Goal: Task Accomplishment & Management: Complete application form

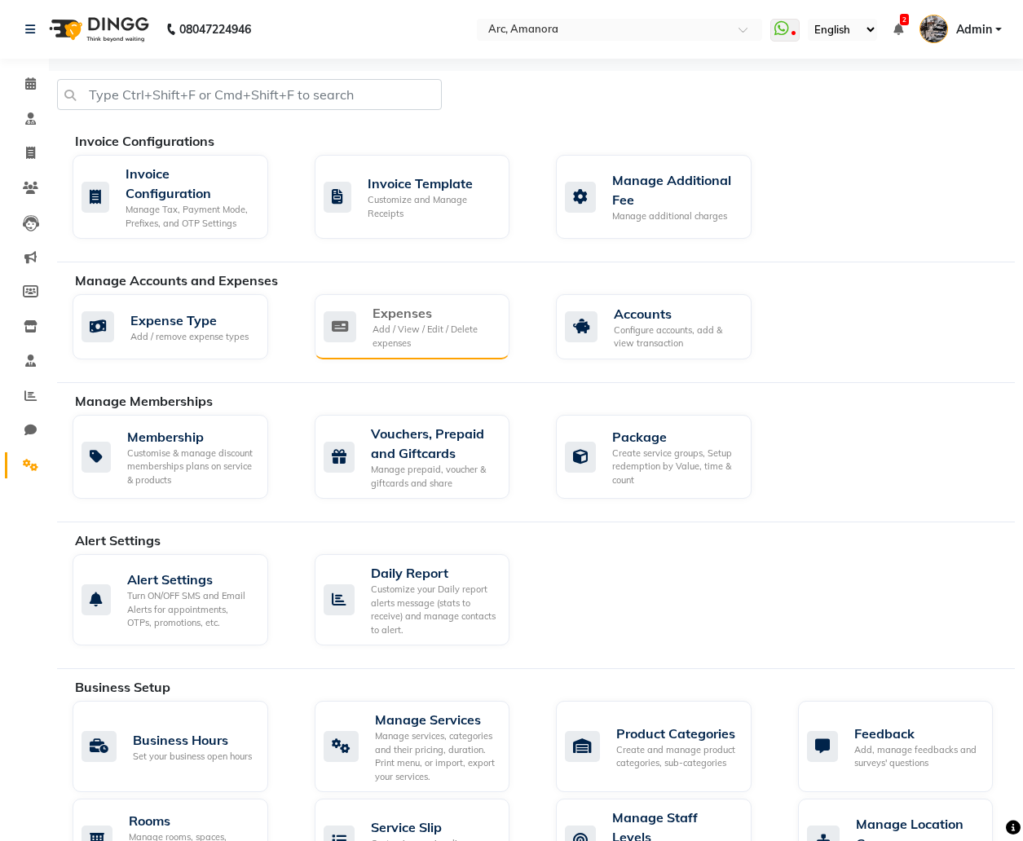
click at [392, 332] on div "Add / View / Edit / Delete expenses" at bounding box center [434, 336] width 125 height 27
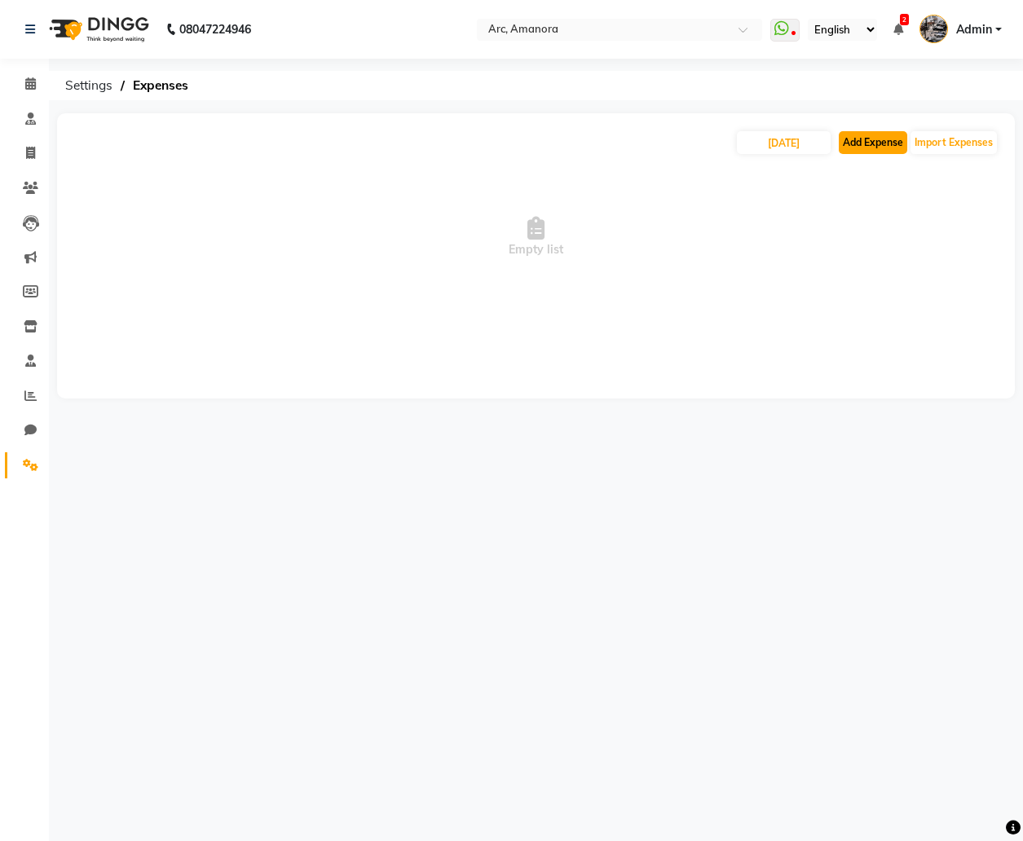
click at [870, 149] on button "Add Expense" at bounding box center [872, 142] width 68 height 23
select select "1"
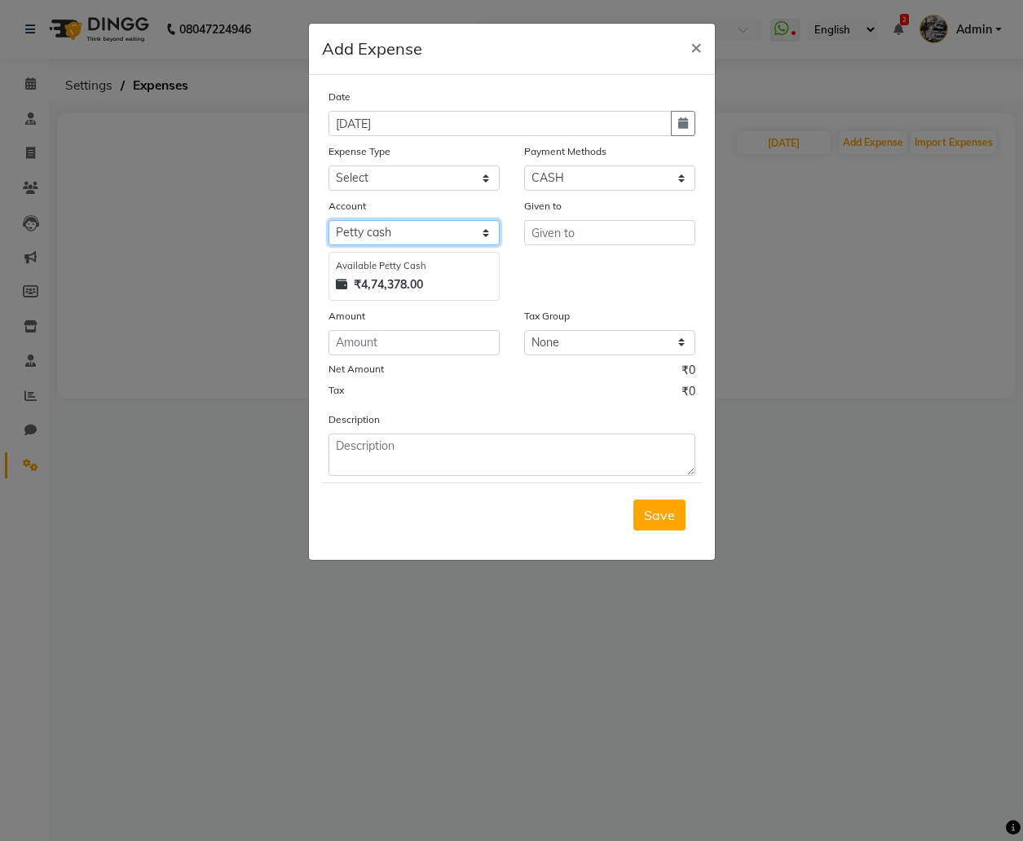
click at [439, 241] on select "Select Default account [PERSON_NAME] cash abc Central Bank" at bounding box center [413, 232] width 171 height 25
select select "152"
click at [328, 220] on select "Select Default account [PERSON_NAME] cash abc Central Bank" at bounding box center [413, 232] width 171 height 25
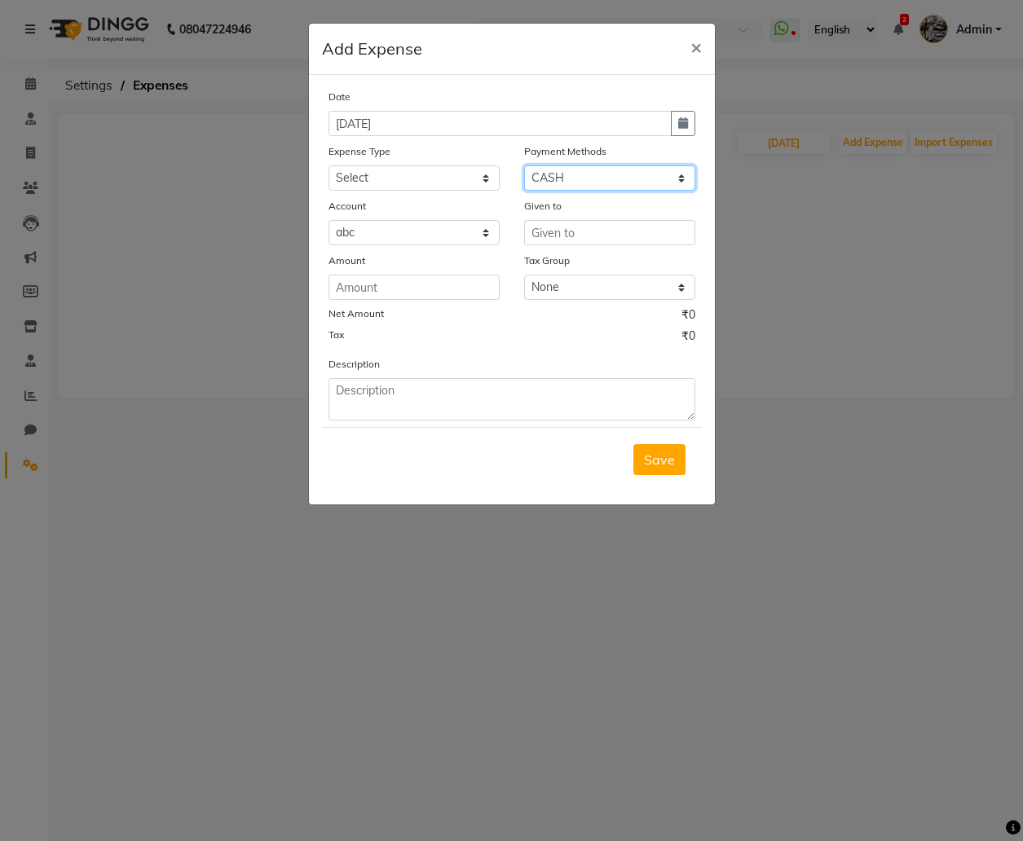
click at [579, 175] on select "Select CASH Wallet Master Card CARD GPay Points UPI Package Prepaid Gift Card V…" at bounding box center [609, 177] width 171 height 25
select select "2"
click at [524, 165] on select "Select CASH Wallet Master Card CARD GPay Points UPI Package Prepaid Gift Card V…" at bounding box center [609, 177] width 171 height 25
click at [481, 236] on select "Select Default account abc Central Bank" at bounding box center [413, 232] width 171 height 25
select select "152"
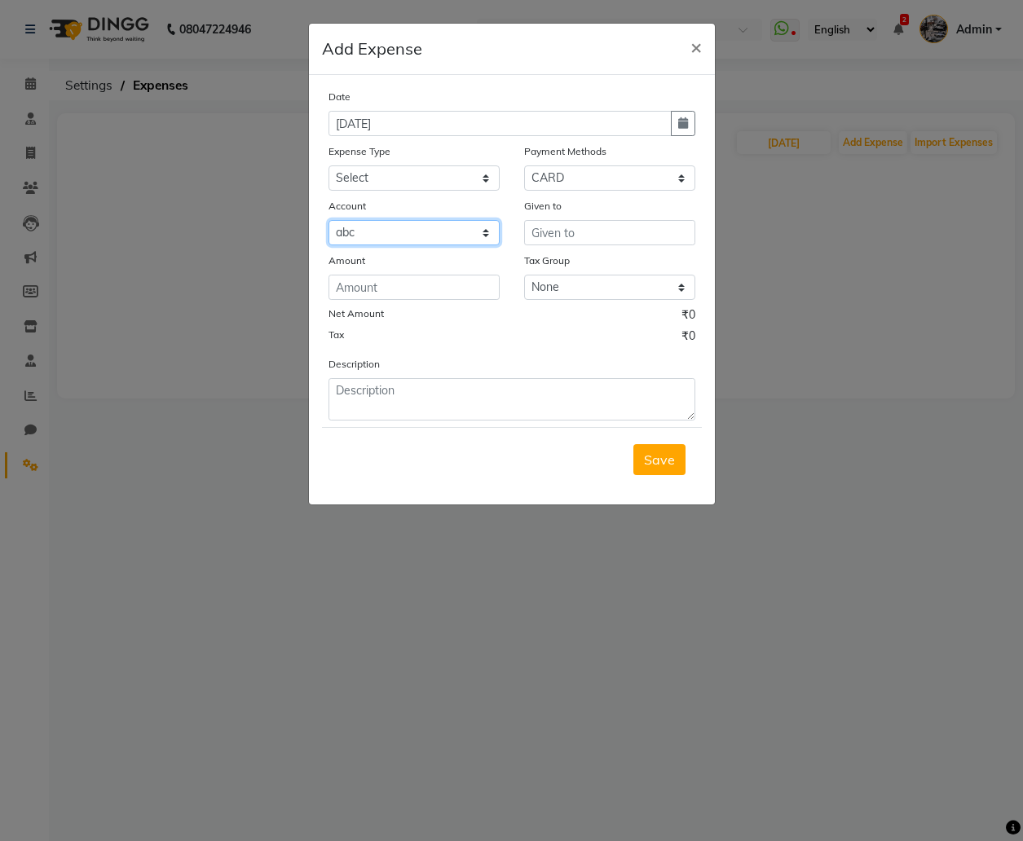
click at [328, 220] on select "Select Default account abc Central Bank" at bounding box center [413, 232] width 171 height 25
click at [550, 235] on input "text" at bounding box center [609, 232] width 171 height 25
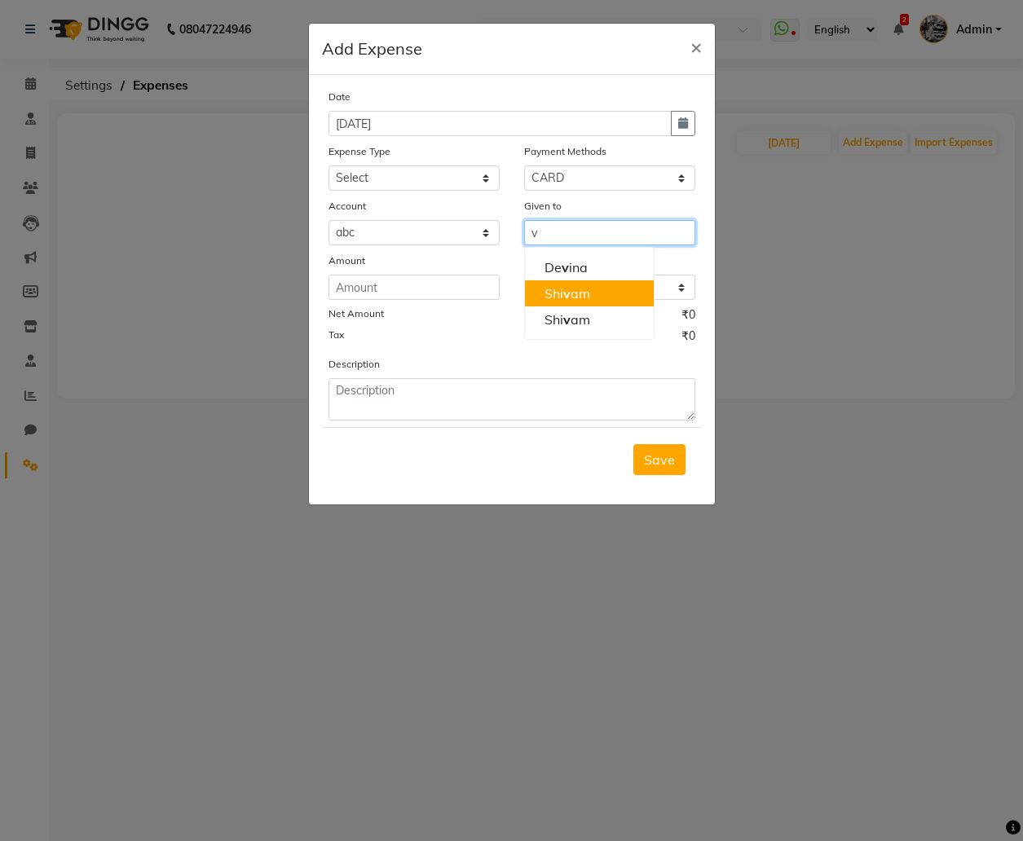
click at [577, 296] on ngb-highlight "Shi v am" at bounding box center [567, 293] width 46 height 16
type input "[DEMOGRAPHIC_DATA]"
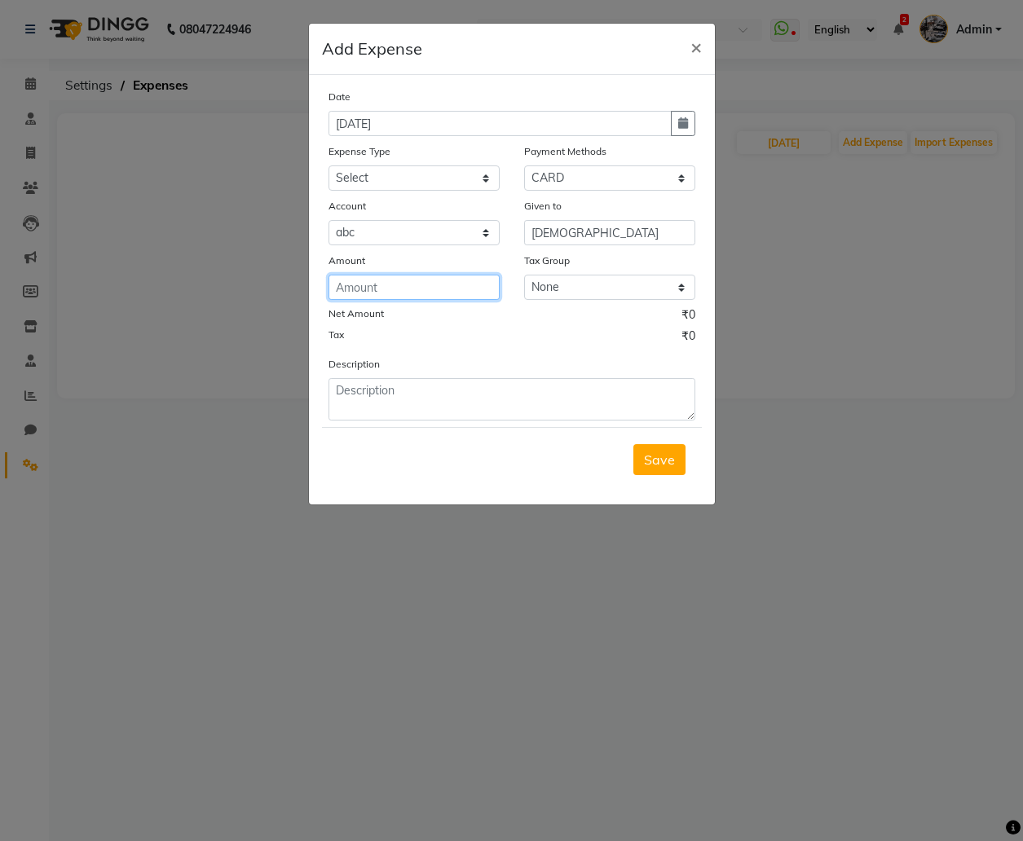
click at [459, 286] on input "number" at bounding box center [413, 287] width 171 height 25
type input "200"
click at [659, 467] on span "Save" at bounding box center [659, 459] width 31 height 16
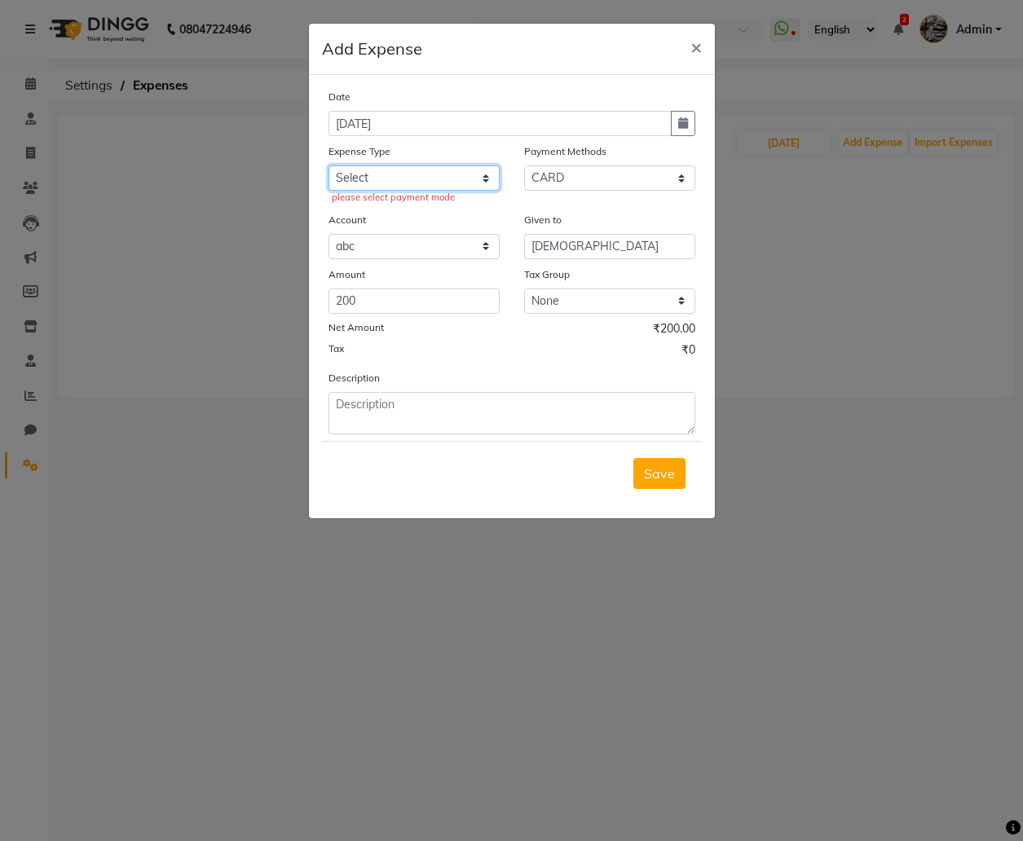
click at [432, 184] on select "Select Equipments Insurance Maintenance Marketing Miscellaneous Product rent Sa…" at bounding box center [413, 177] width 171 height 25
select select "18"
click at [328, 165] on select "Select Equipments Insurance Maintenance Marketing Miscellaneous Product rent Sa…" at bounding box center [413, 177] width 171 height 25
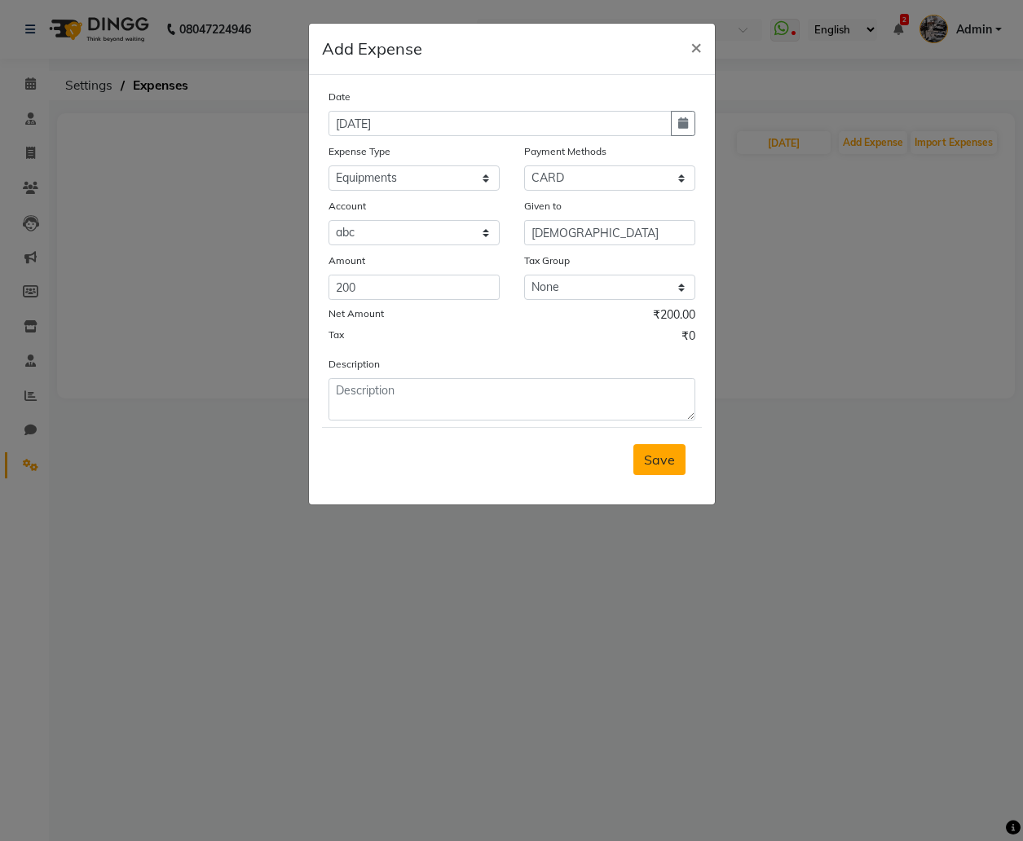
click at [658, 463] on span "Save" at bounding box center [659, 459] width 31 height 16
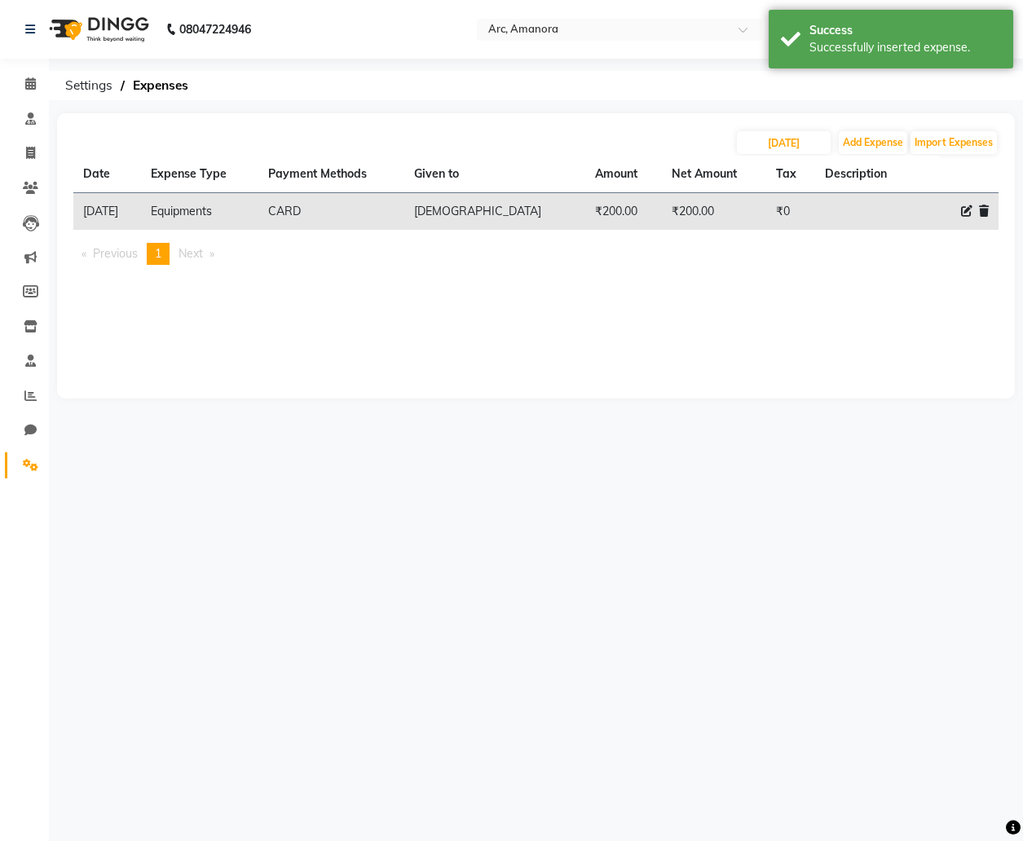
click at [962, 211] on icon at bounding box center [966, 210] width 11 height 11
select select "18"
select select "2"
select select "31"
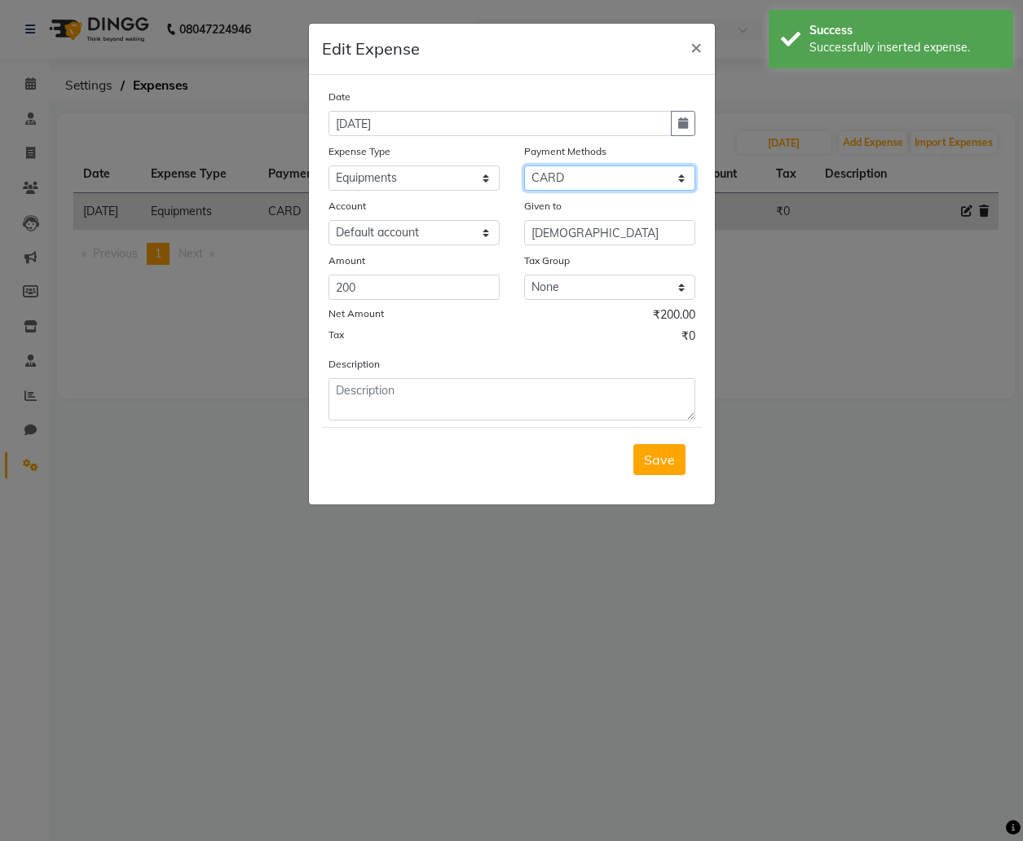
click at [652, 181] on select "Select CASH Wallet Master Card CARD GPay Points UPI Package Prepaid Gift Card V…" at bounding box center [609, 177] width 171 height 25
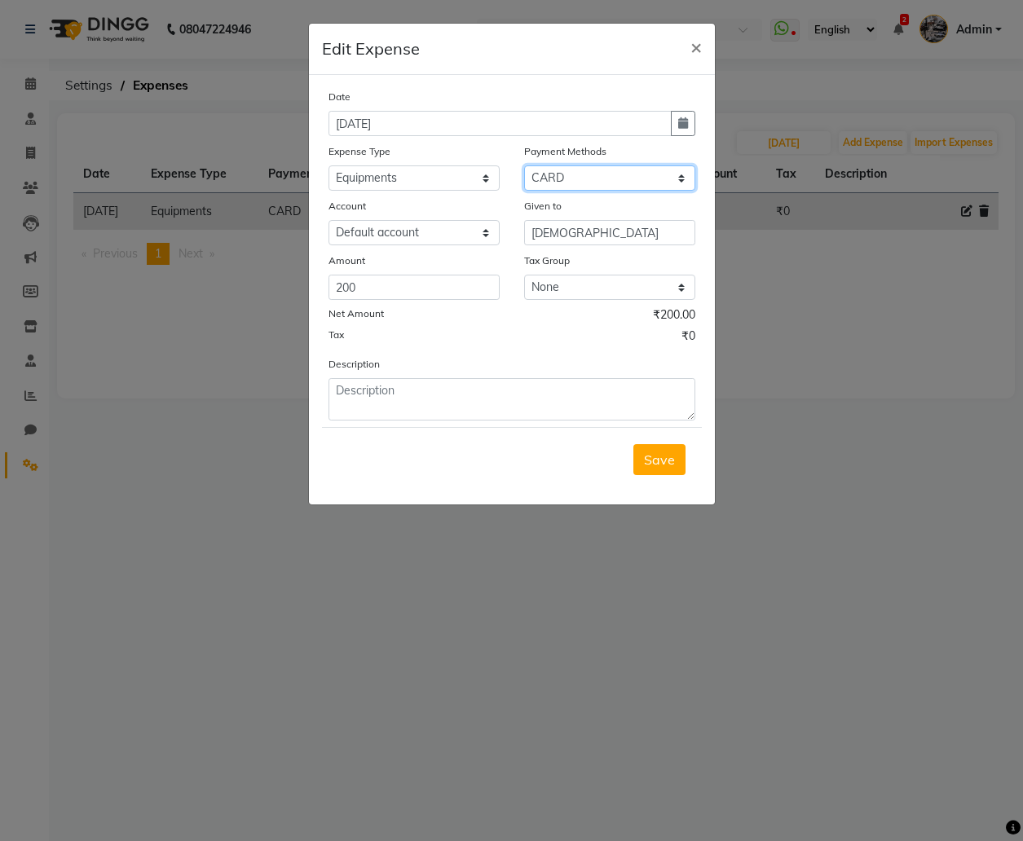
select select "1"
click at [524, 165] on select "Select CASH Wallet Master Card CARD GPay Points UPI Package Prepaid Gift Card V…" at bounding box center [609, 177] width 171 height 25
select select "116"
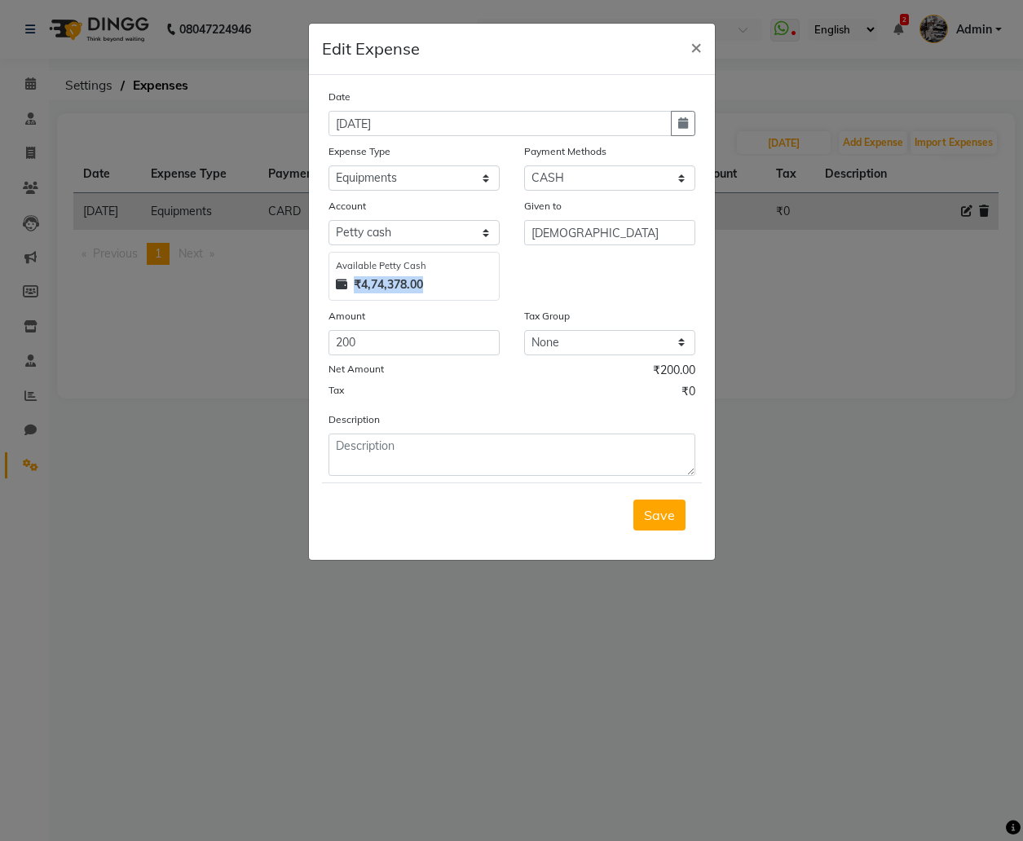
drag, startPoint x: 437, startPoint y: 282, endPoint x: 347, endPoint y: 281, distance: 89.6
click at [347, 281] on div "₹4,74,378.00" at bounding box center [414, 284] width 156 height 17
copy div "₹4,74,378.00"
drag, startPoint x: 378, startPoint y: 345, endPoint x: 316, endPoint y: 346, distance: 61.9
click at [316, 345] on div "Amount 200" at bounding box center [414, 331] width 196 height 48
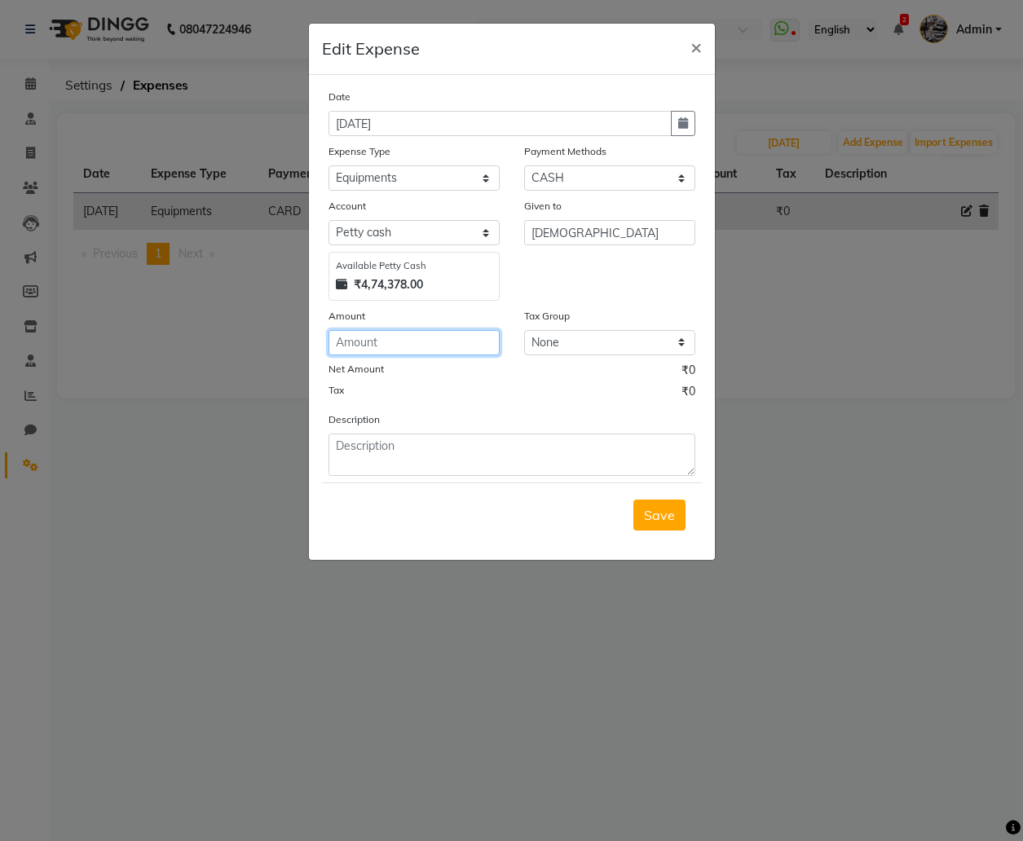
paste input "474378.00"
type input "4743780"
click at [656, 512] on span "Save" at bounding box center [659, 515] width 31 height 16
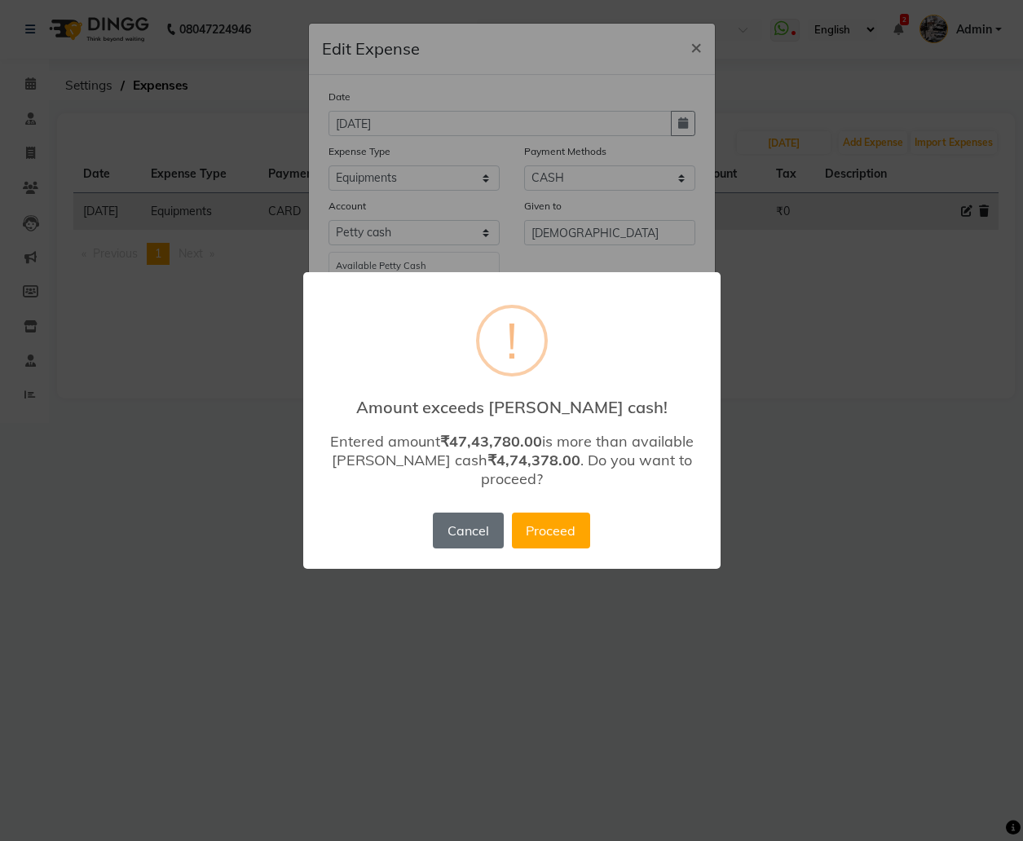
click at [468, 521] on button "Cancel" at bounding box center [468, 530] width 70 height 36
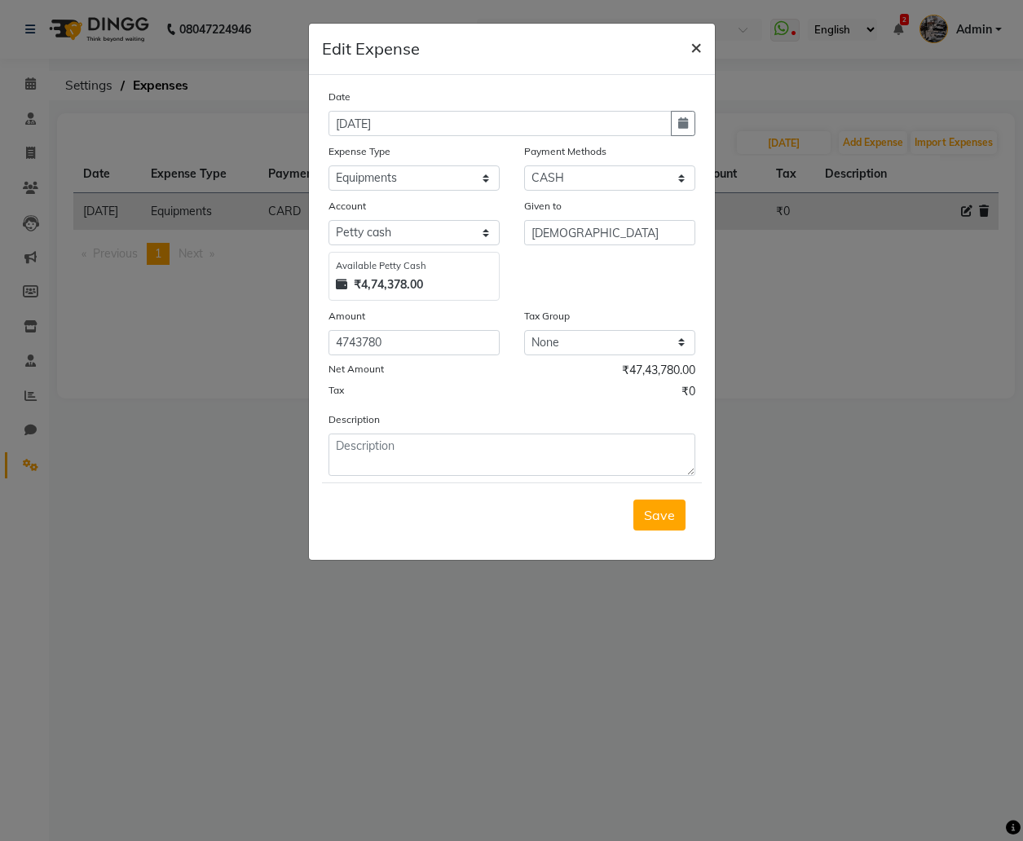
click at [699, 50] on span "×" at bounding box center [695, 46] width 11 height 24
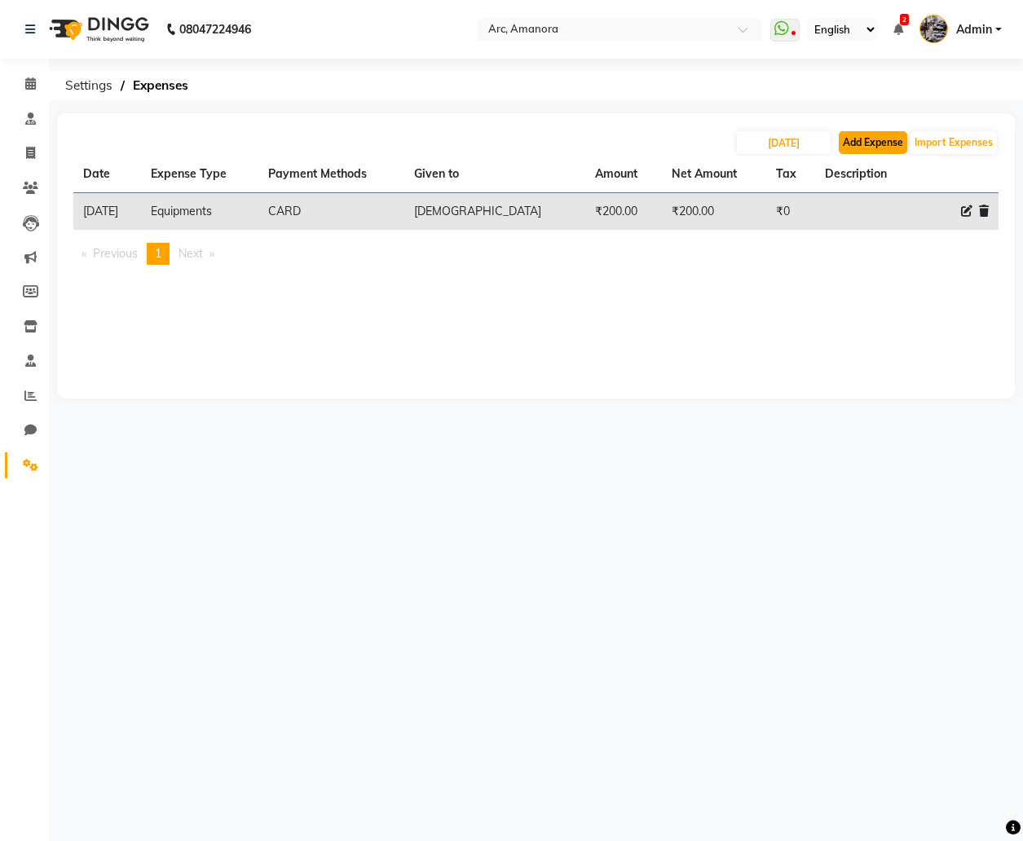
click at [877, 150] on button "Add Expense" at bounding box center [872, 142] width 68 height 23
select select "1"
select select "116"
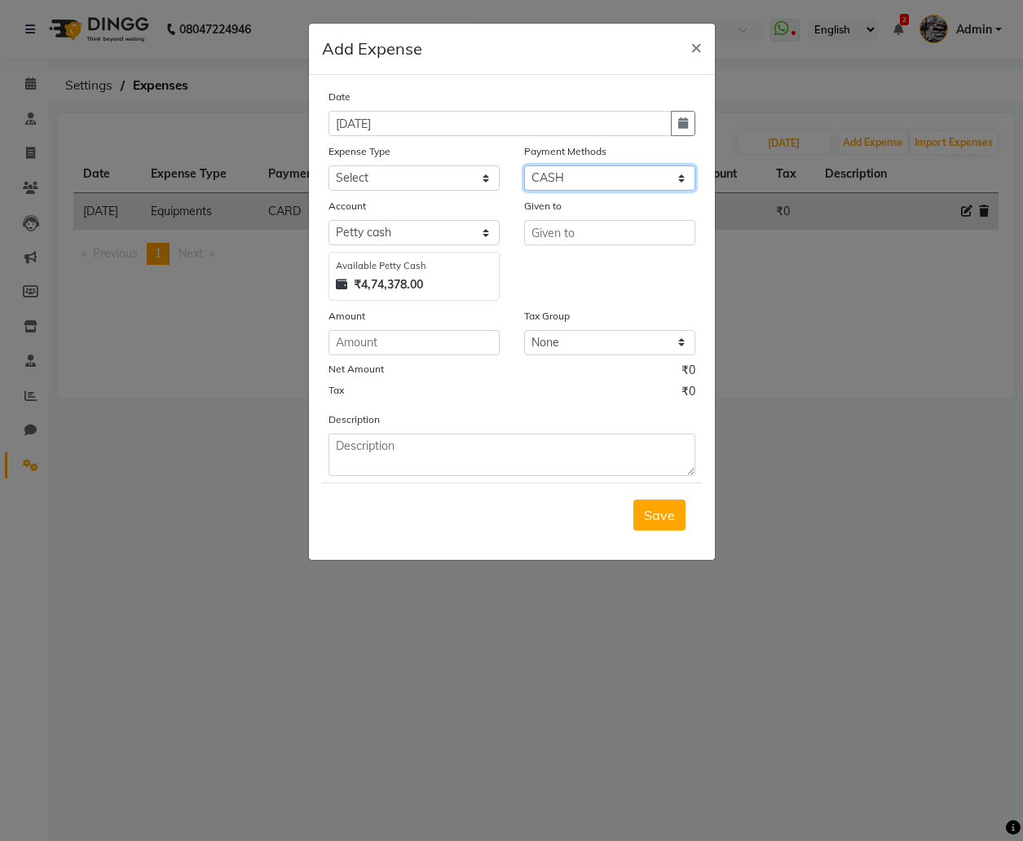
click at [653, 174] on select "Select CASH Wallet Master Card CARD GPay Points UPI Package Prepaid Gift Card V…" at bounding box center [609, 177] width 171 height 25
select select "11"
click at [524, 165] on select "Select CASH Wallet Master Card CARD GPay Points UPI Package Prepaid Gift Card V…" at bounding box center [609, 177] width 171 height 25
select select "31"
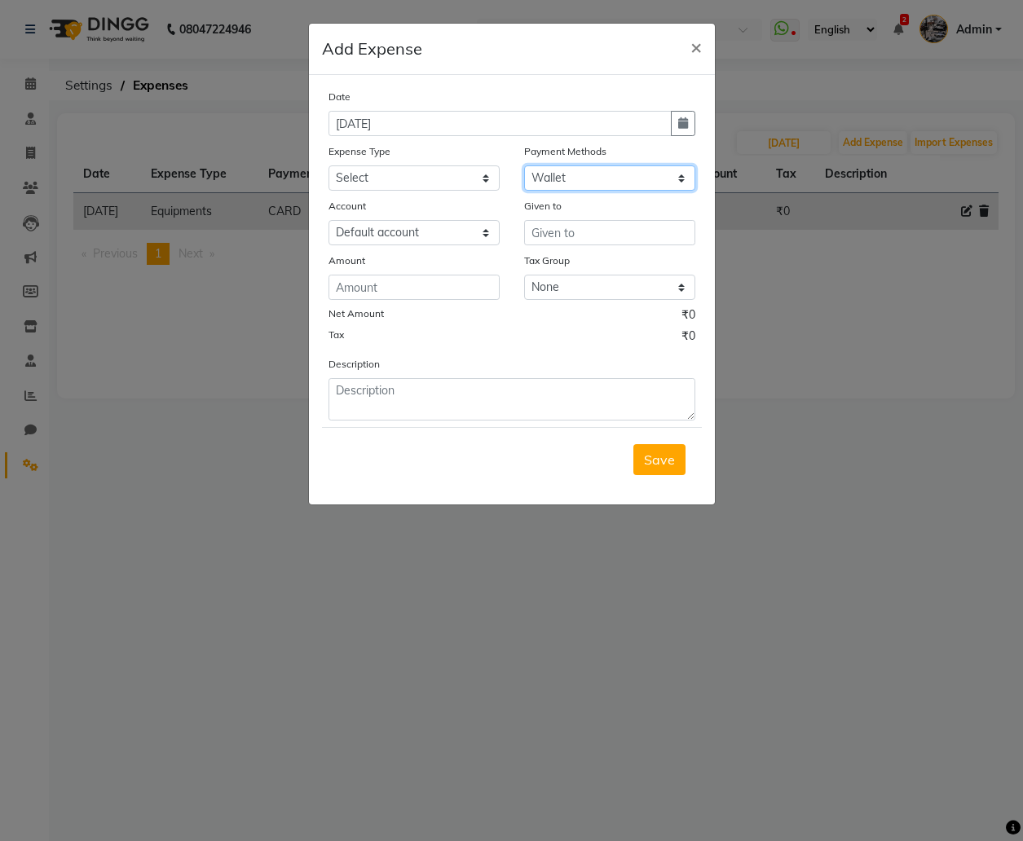
click at [640, 181] on select "Select CASH Wallet Master Card CARD GPay Points UPI Package Prepaid Gift Card V…" at bounding box center [609, 177] width 171 height 25
click at [524, 165] on select "Select CASH Wallet Master Card CARD GPay Points UPI Package Prepaid Gift Card V…" at bounding box center [609, 177] width 171 height 25
click at [476, 239] on select "Select Default account abc Central Bank" at bounding box center [413, 232] width 171 height 25
click at [582, 172] on select "Select CASH Wallet Master Card CARD GPay Points UPI Package Prepaid Gift Card V…" at bounding box center [609, 177] width 171 height 25
click at [524, 165] on select "Select CASH Wallet Master Card CARD GPay Points UPI Package Prepaid Gift Card V…" at bounding box center [609, 177] width 171 height 25
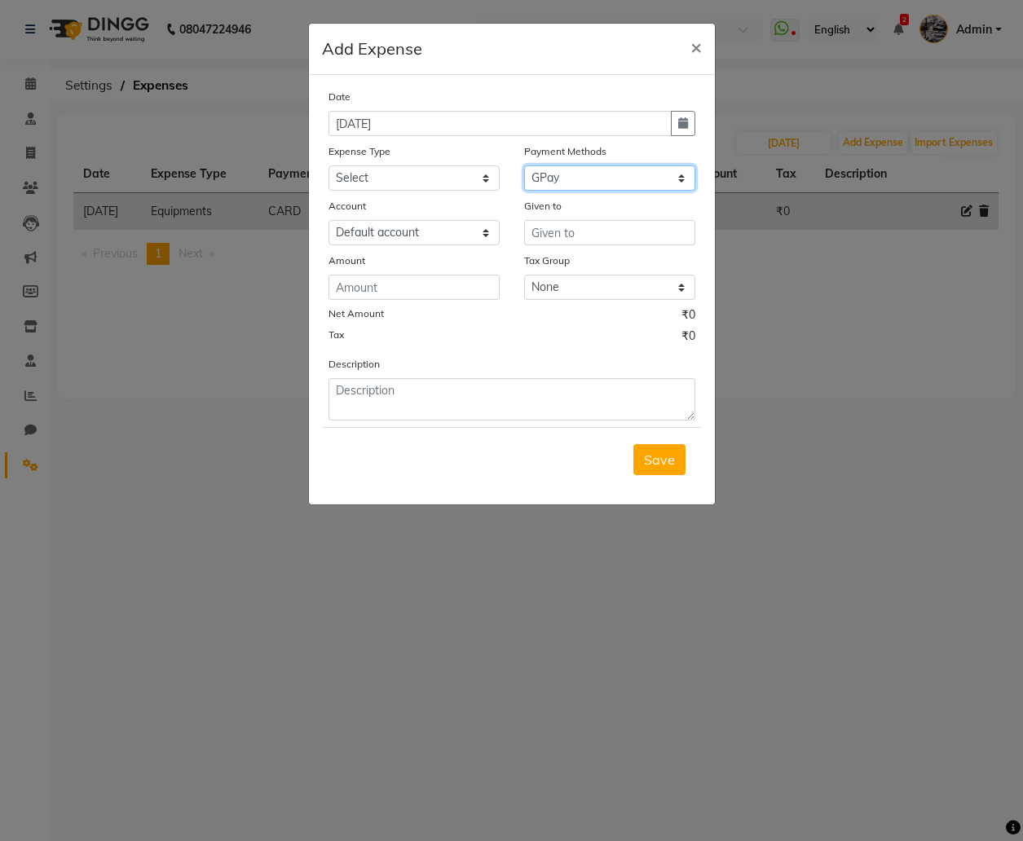
click at [583, 179] on select "Select CASH Wallet Master Card CARD GPay Points UPI Package Prepaid Gift Card V…" at bounding box center [609, 177] width 171 height 25
click at [524, 165] on select "Select CASH Wallet Master Card CARD GPay Points UPI Package Prepaid Gift Card V…" at bounding box center [609, 177] width 171 height 25
click at [577, 178] on select "Select CASH Wallet Master Card CARD GPay Points UPI Package Prepaid Gift Card V…" at bounding box center [609, 177] width 171 height 25
select select "1"
click at [524, 165] on select "Select CASH Wallet Master Card CARD GPay Points UPI Package Prepaid Gift Card V…" at bounding box center [609, 177] width 171 height 25
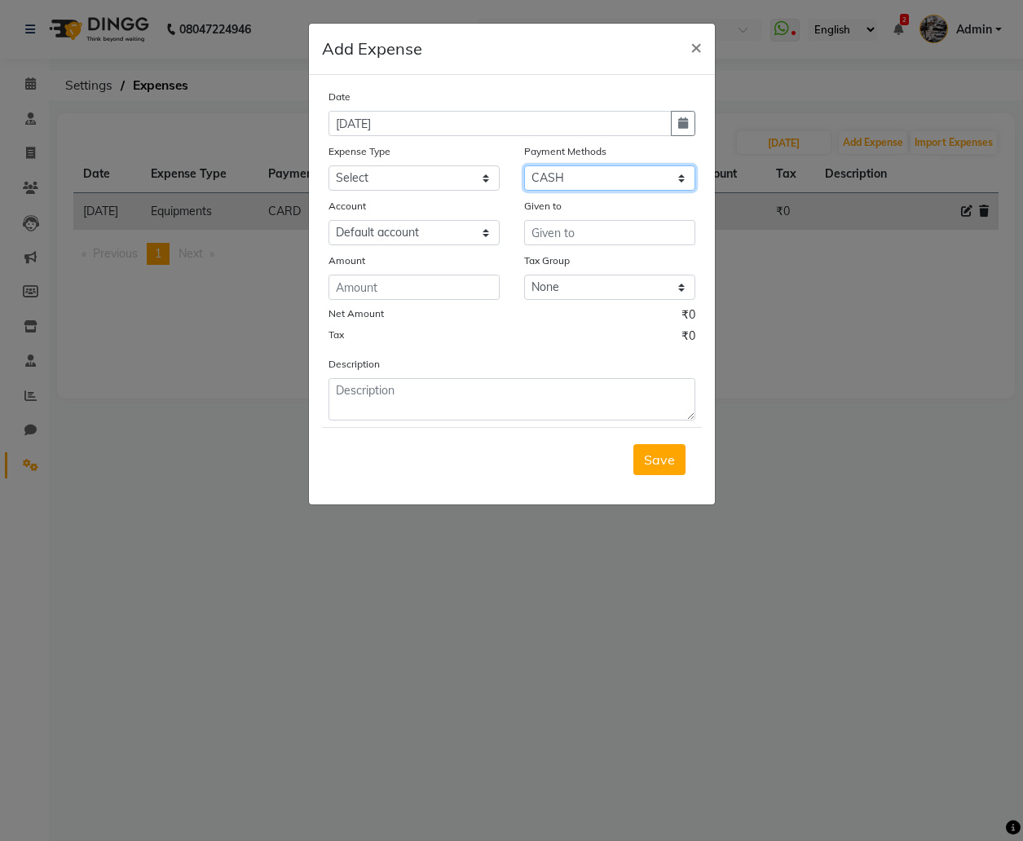
select select "116"
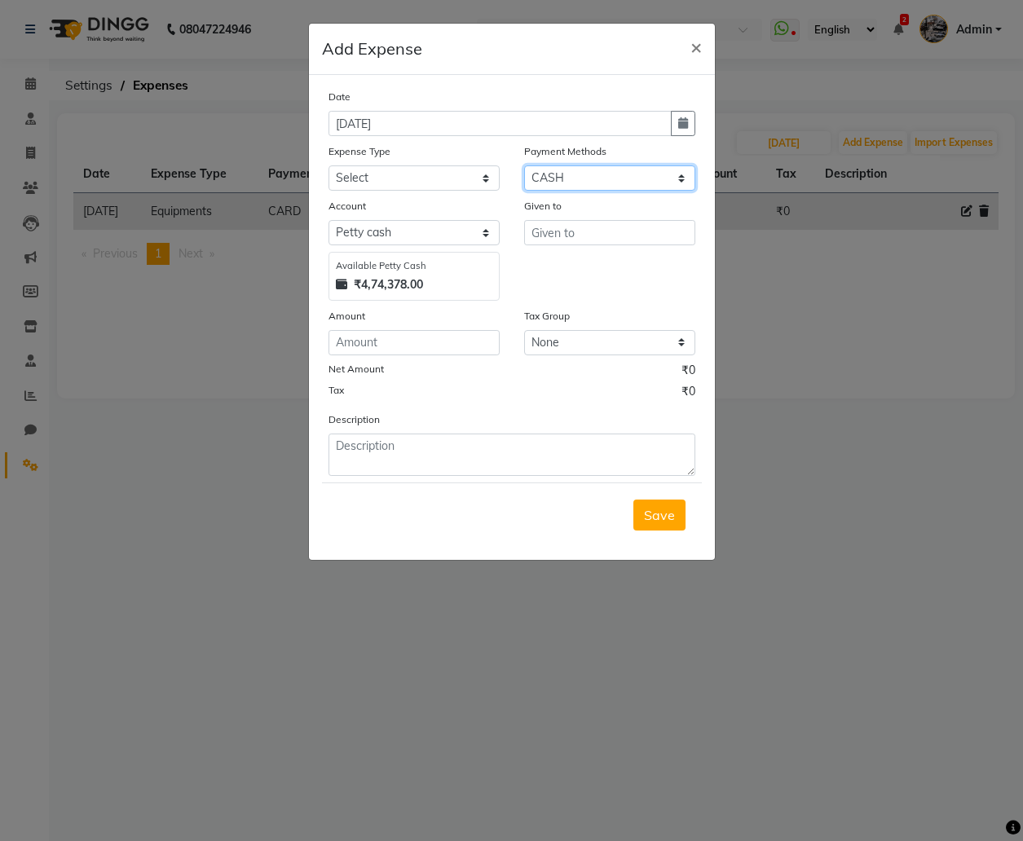
click at [564, 181] on select "Select CASH Wallet Master Card CARD GPay Points UPI Package Prepaid Gift Card V…" at bounding box center [609, 177] width 171 height 25
click at [665, 180] on select "Select CASH Wallet Master Card CARD GPay Points UPI Package Prepaid Gift Card V…" at bounding box center [609, 177] width 171 height 25
select select "11"
click at [524, 165] on select "Select CASH Wallet Master Card CARD GPay Points UPI Package Prepaid Gift Card V…" at bounding box center [609, 177] width 171 height 25
select select "31"
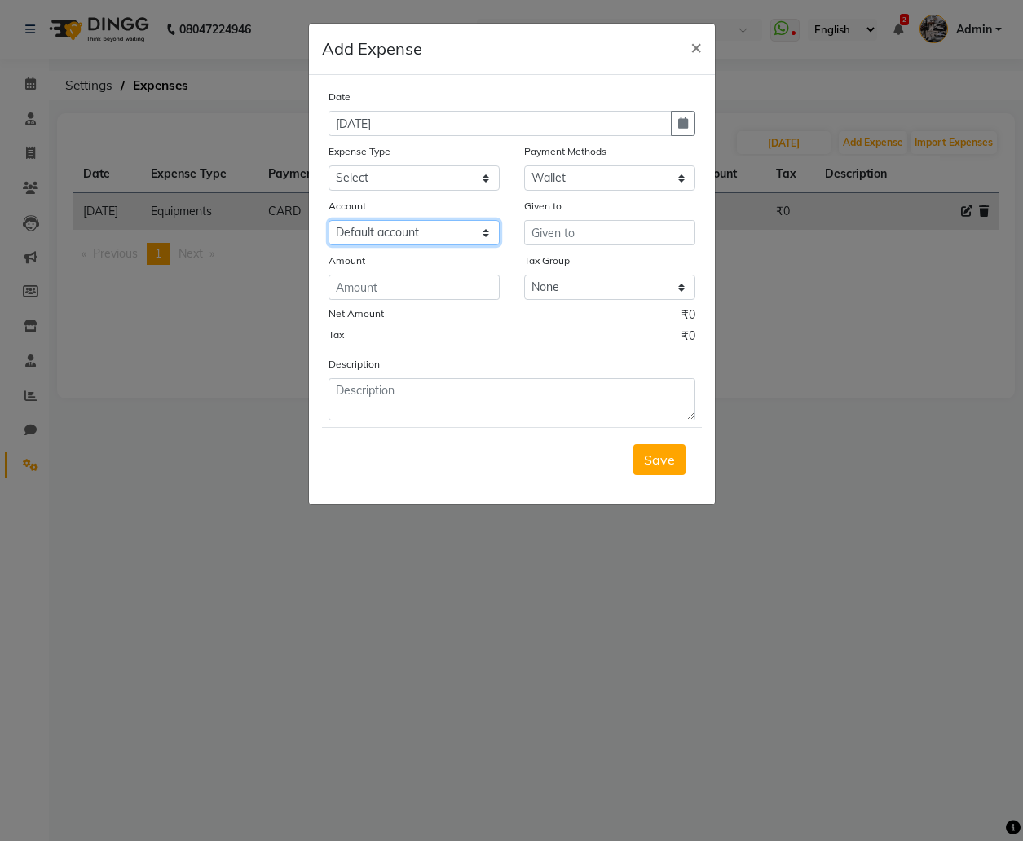
click at [453, 231] on select "Select Default account abc Central Bank" at bounding box center [413, 232] width 171 height 25
click at [614, 172] on select "Select CASH Wallet Master Card CARD GPay Points UPI Package Prepaid Gift Card V…" at bounding box center [609, 177] width 171 height 25
click at [524, 165] on select "Select CASH Wallet Master Card CARD GPay Points UPI Package Prepaid Gift Card V…" at bounding box center [609, 177] width 171 height 25
click at [431, 230] on select "Select Default account abc Central Bank" at bounding box center [413, 232] width 171 height 25
click at [605, 178] on select "Select CASH Wallet Master Card CARD GPay Points UPI Package Prepaid Gift Card V…" at bounding box center [609, 177] width 171 height 25
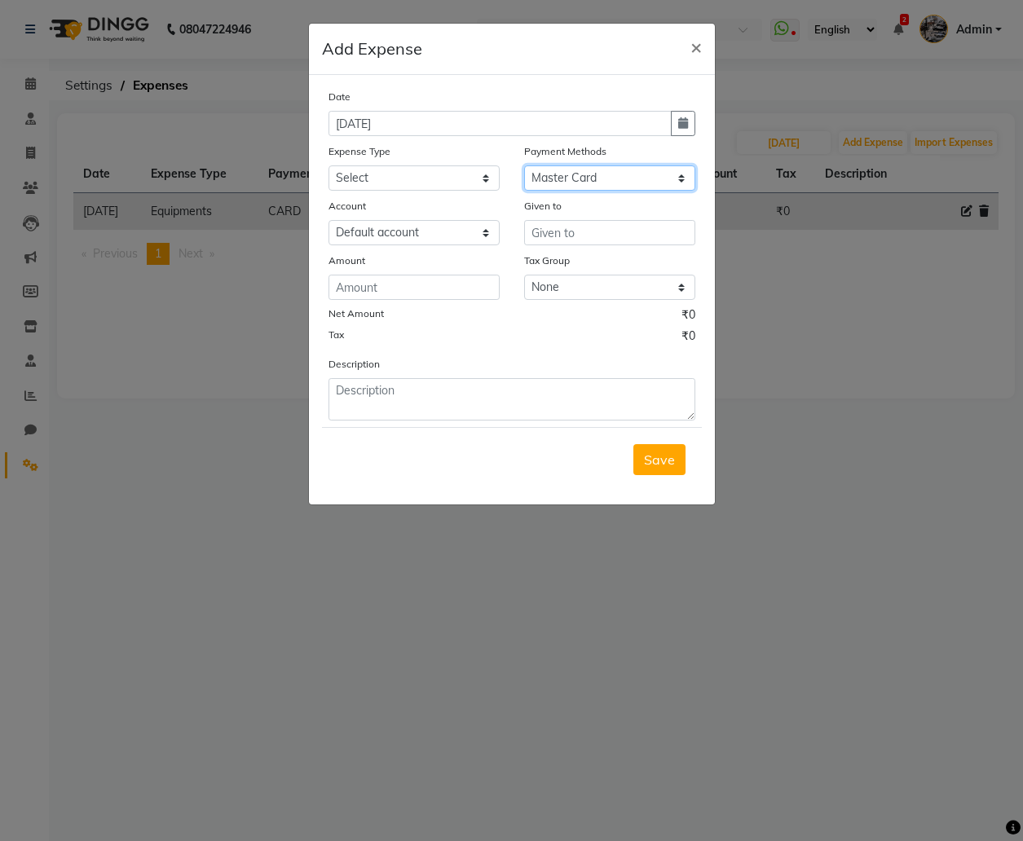
select select "1"
click at [524, 165] on select "Select CASH Wallet Master Card CARD GPay Points UPI Package Prepaid Gift Card V…" at bounding box center [609, 177] width 171 height 25
select select "116"
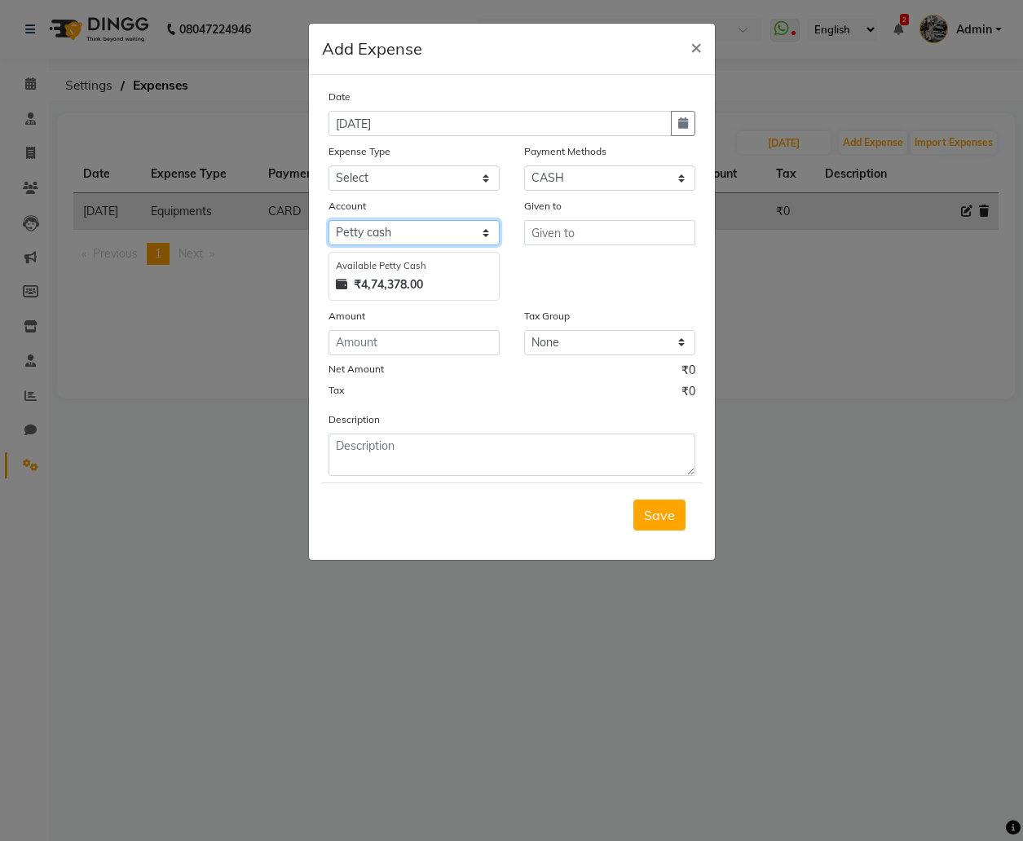
click at [468, 222] on select "Select Default account [PERSON_NAME] cash abc Central Bank" at bounding box center [413, 232] width 171 height 25
click at [699, 55] on span "×" at bounding box center [695, 46] width 11 height 24
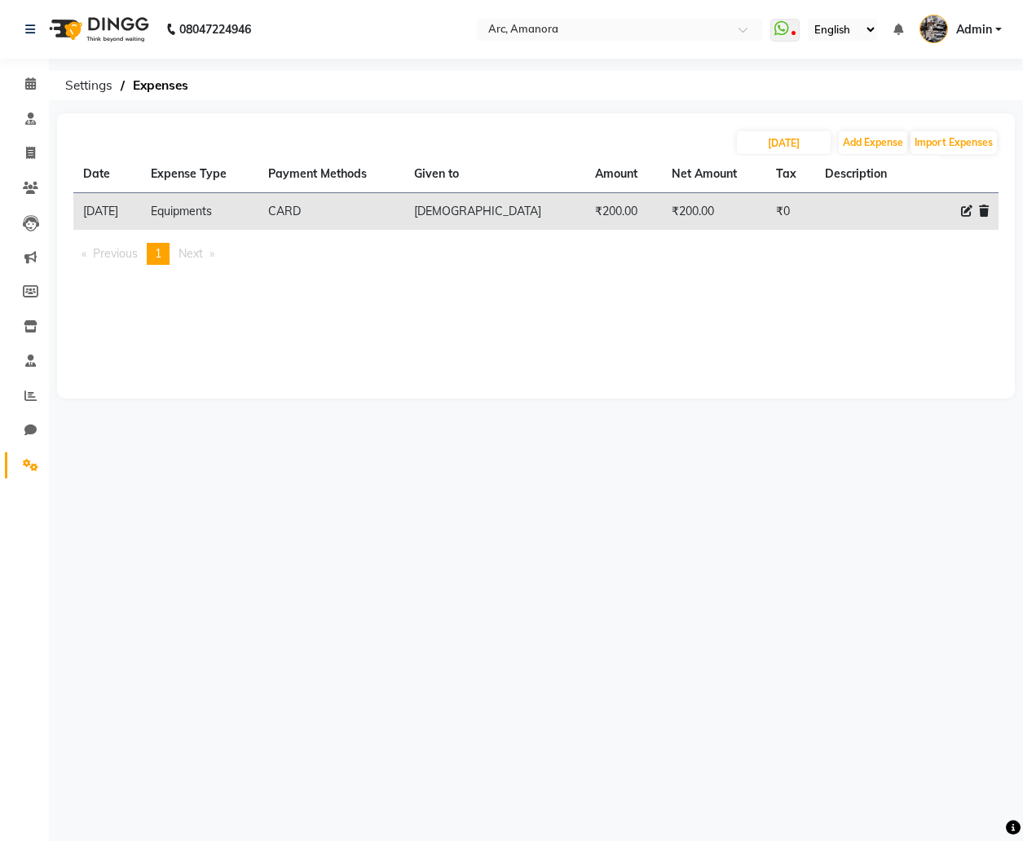
click at [964, 210] on icon at bounding box center [966, 210] width 11 height 11
select select "18"
select select "2"
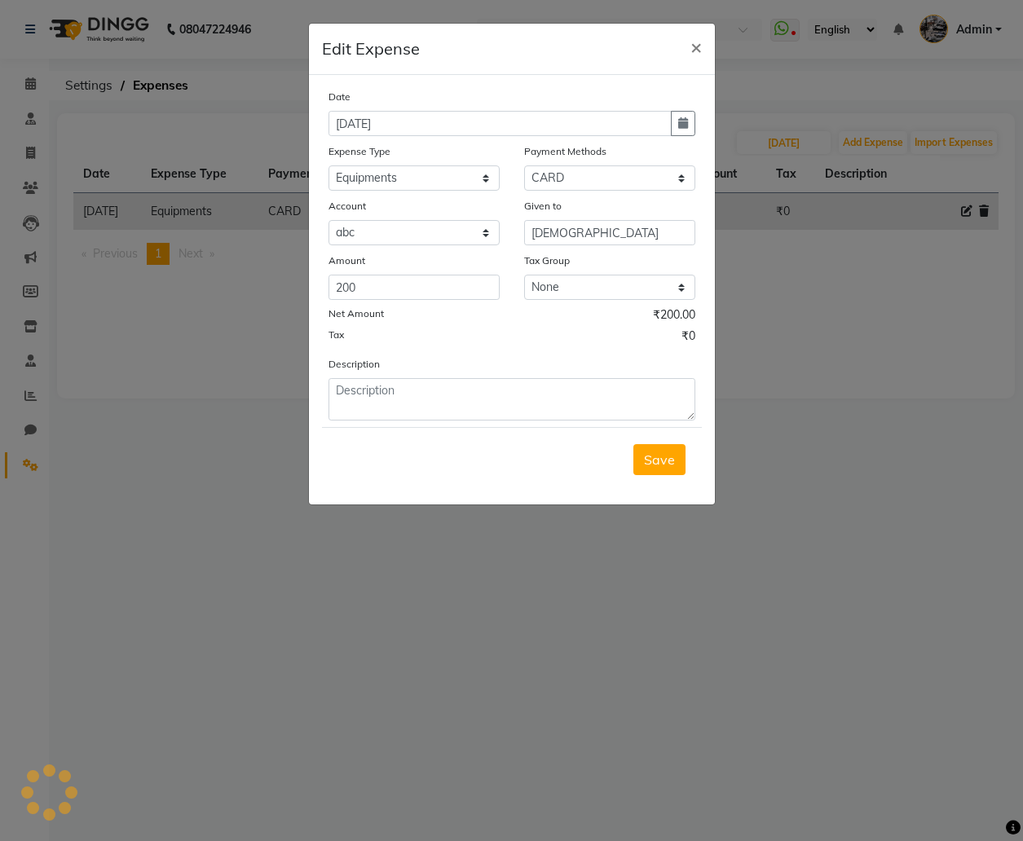
select select "31"
click at [692, 48] on span "×" at bounding box center [695, 46] width 11 height 24
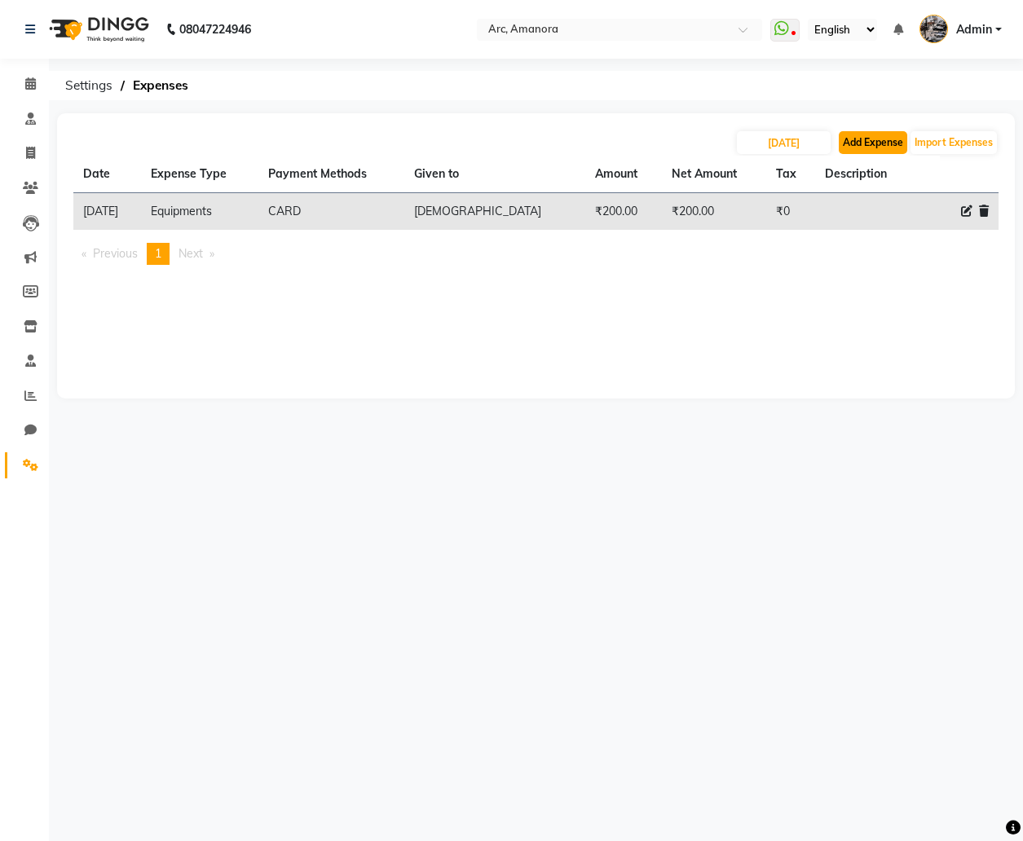
click at [872, 138] on button "Add Expense" at bounding box center [872, 142] width 68 height 23
select select "1"
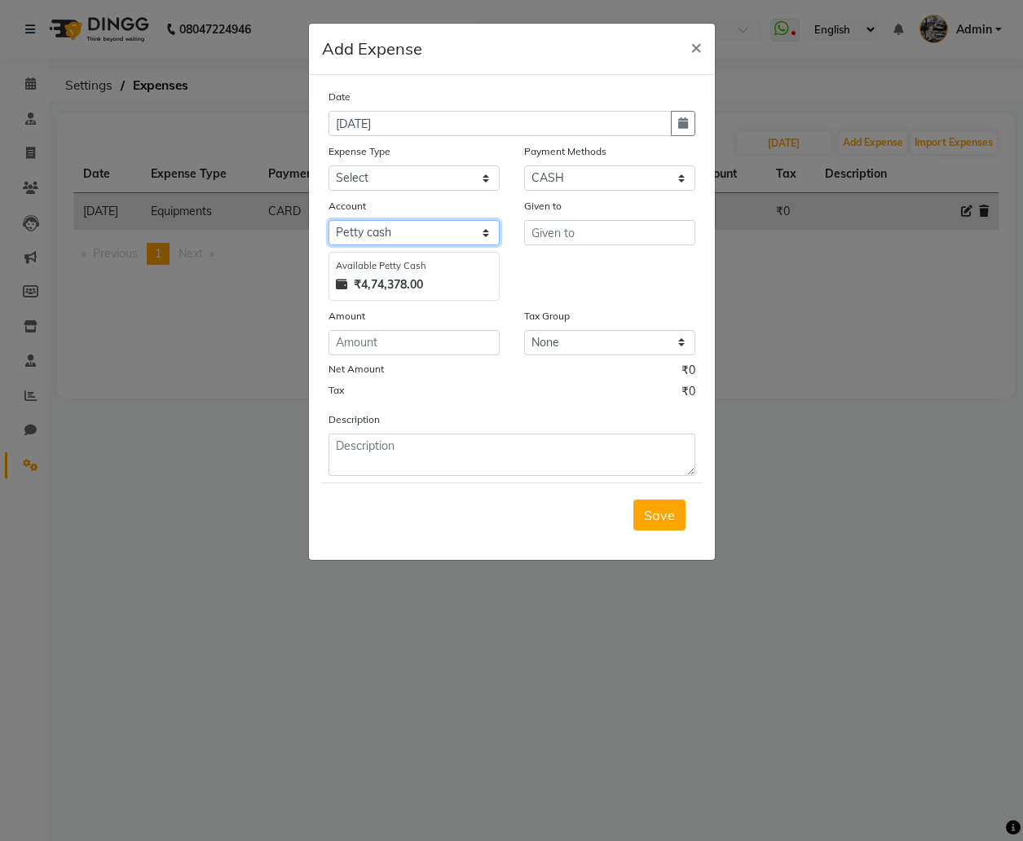
click at [483, 233] on select "Select Default account [PERSON_NAME] cash abc Central Bank" at bounding box center [413, 232] width 171 height 25
select select "152"
click at [328, 220] on select "Select Default account [PERSON_NAME] cash abc Central Bank" at bounding box center [413, 232] width 171 height 25
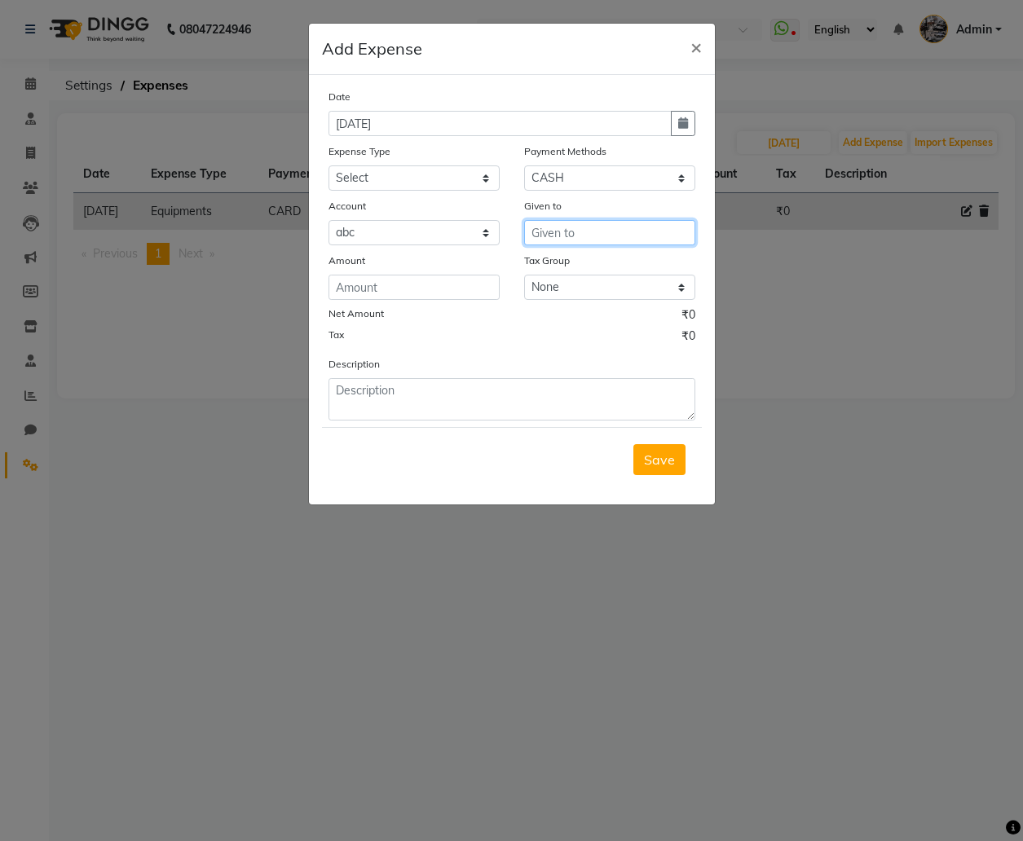
click at [570, 235] on input "text" at bounding box center [609, 232] width 171 height 25
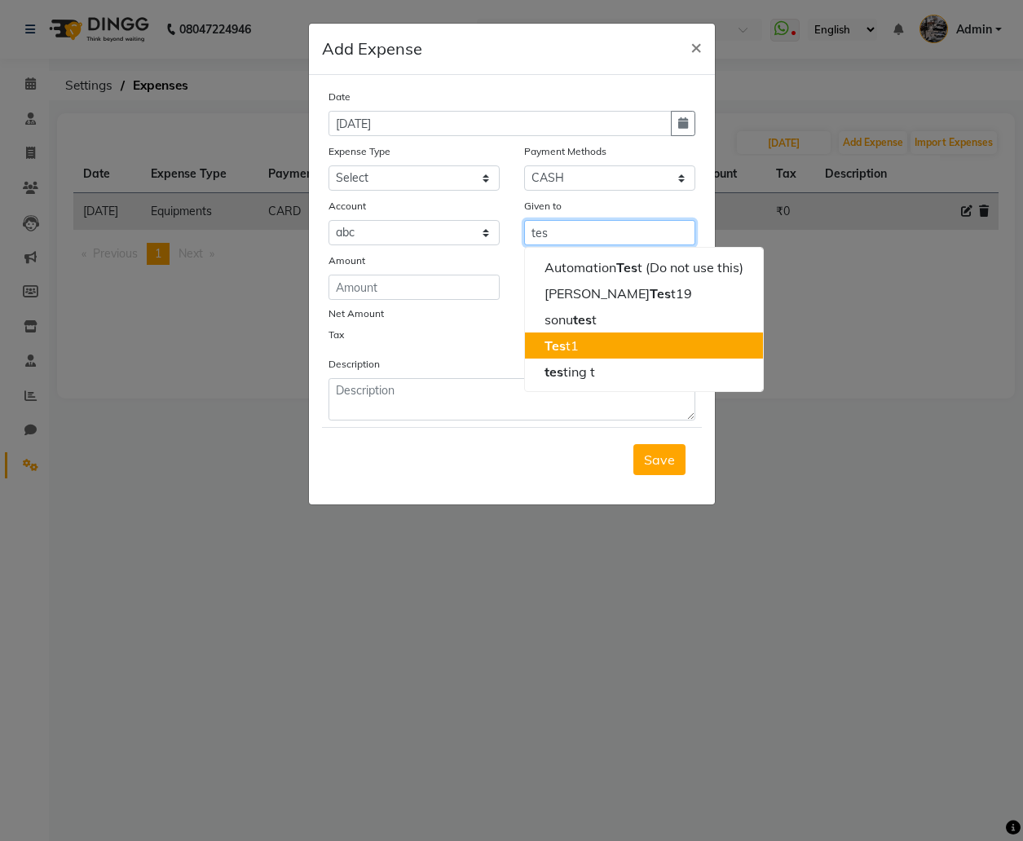
click at [574, 341] on ngb-highlight "Tes t1" at bounding box center [561, 345] width 34 height 16
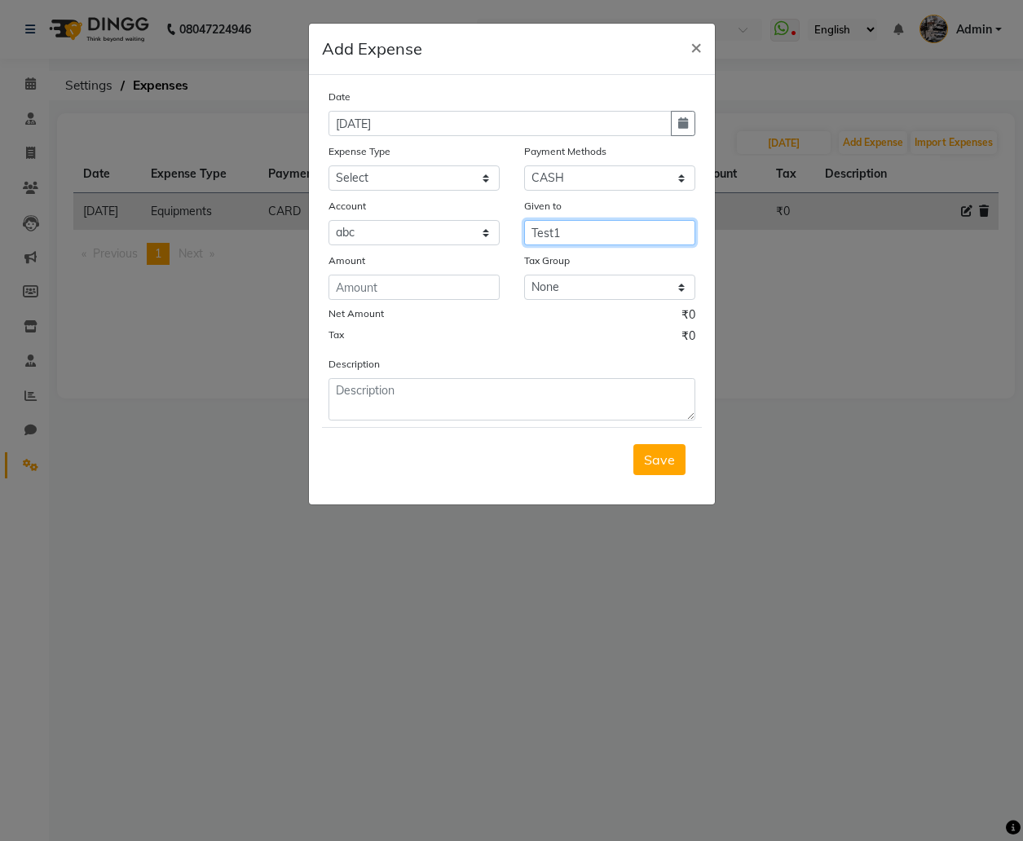
type input "Test1"
click at [407, 289] on input "number" at bounding box center [413, 287] width 171 height 25
type input "20"
click at [658, 446] on button "Save" at bounding box center [659, 459] width 52 height 31
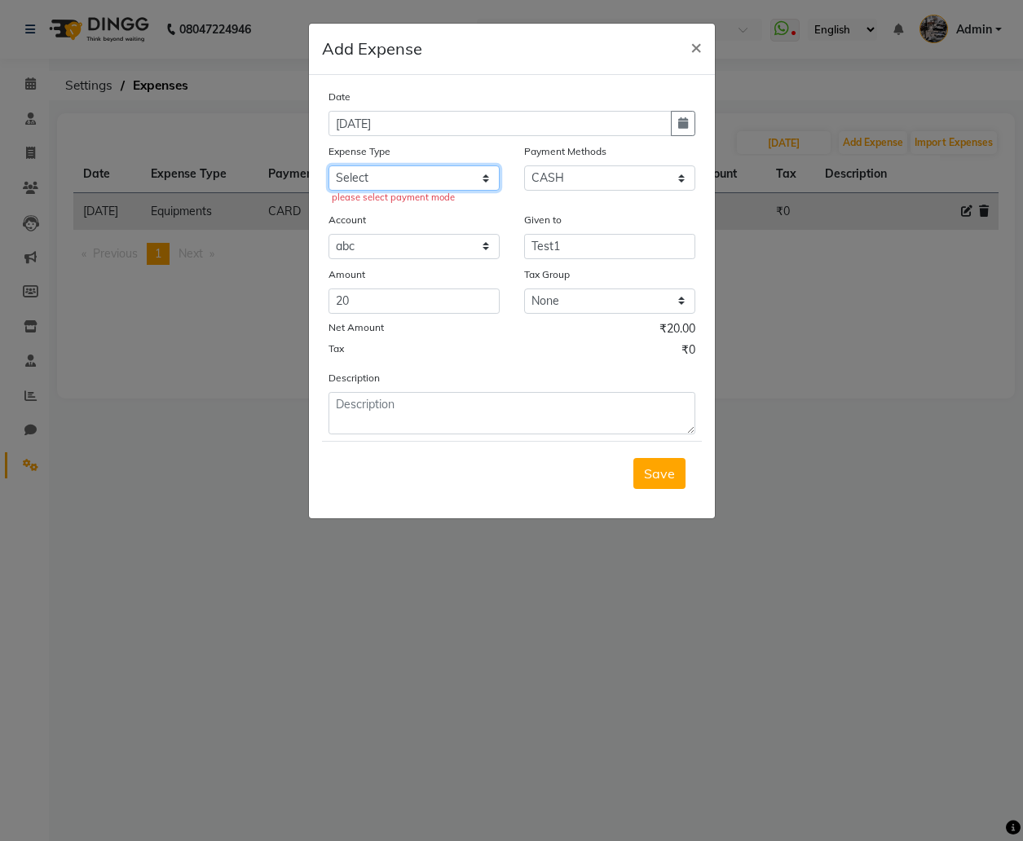
click at [416, 186] on select "Select Equipments Insurance Maintenance Marketing Miscellaneous Product rent Sa…" at bounding box center [413, 177] width 171 height 25
select select "18"
click at [328, 165] on select "Select Equipments Insurance Maintenance Marketing Miscellaneous Product rent Sa…" at bounding box center [413, 177] width 171 height 25
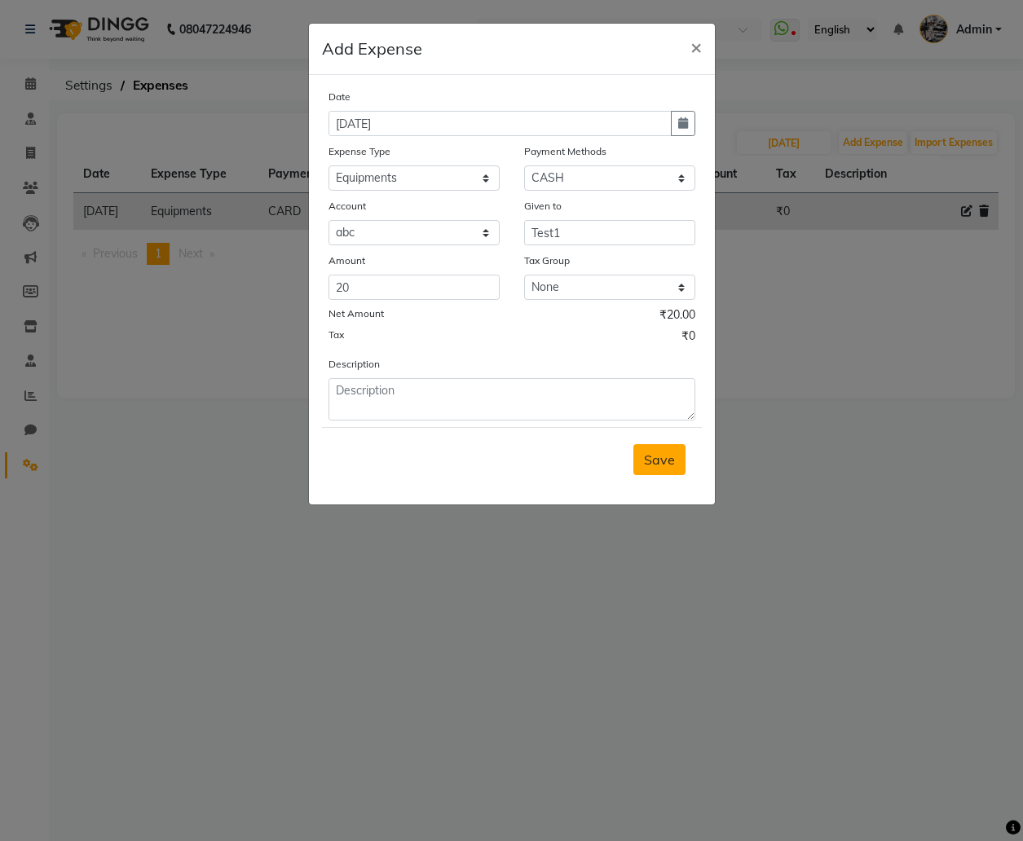
click at [655, 467] on span "Save" at bounding box center [659, 459] width 31 height 16
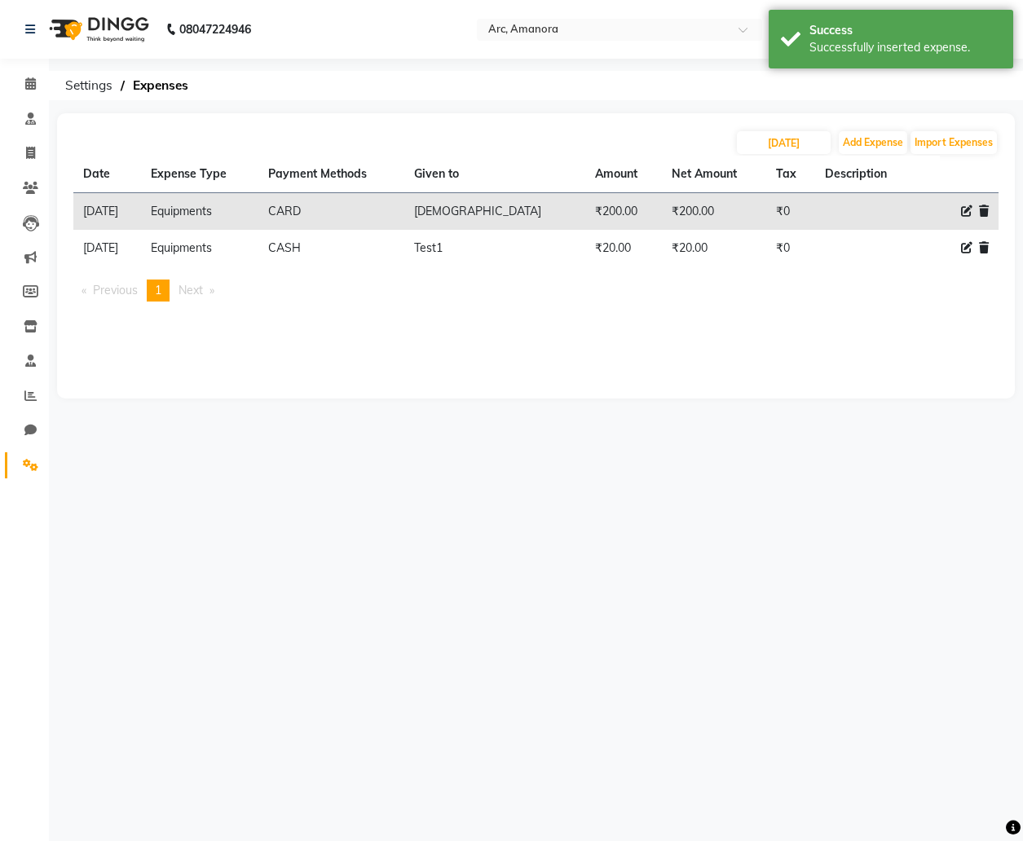
click at [964, 250] on icon at bounding box center [966, 247] width 11 height 11
select select "18"
select select "1"
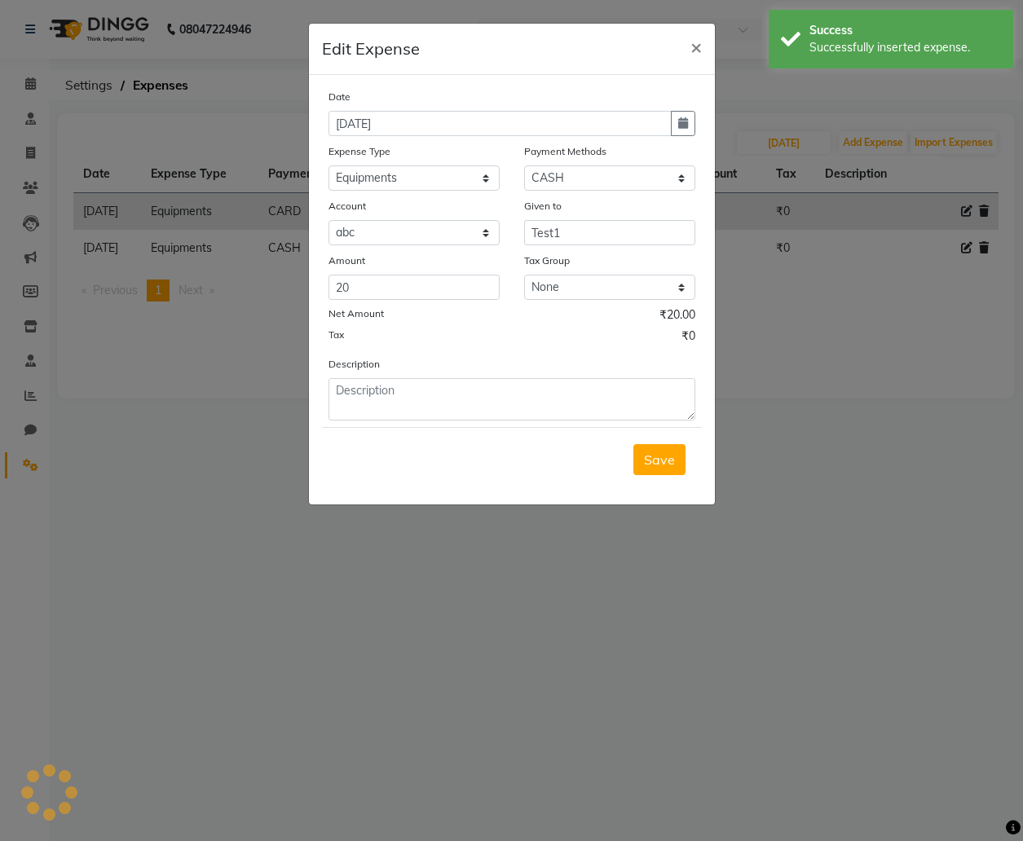
select select "116"
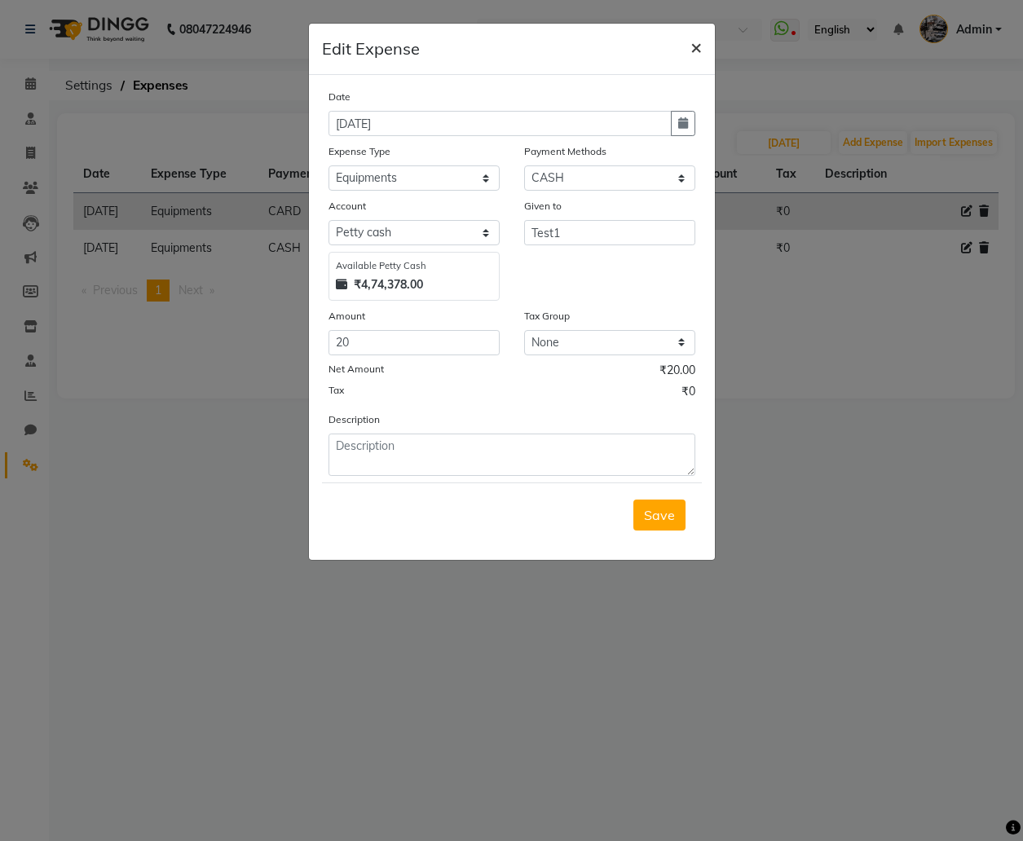
click at [691, 42] on span "×" at bounding box center [695, 46] width 11 height 24
